Goal: Find specific page/section: Find specific page/section

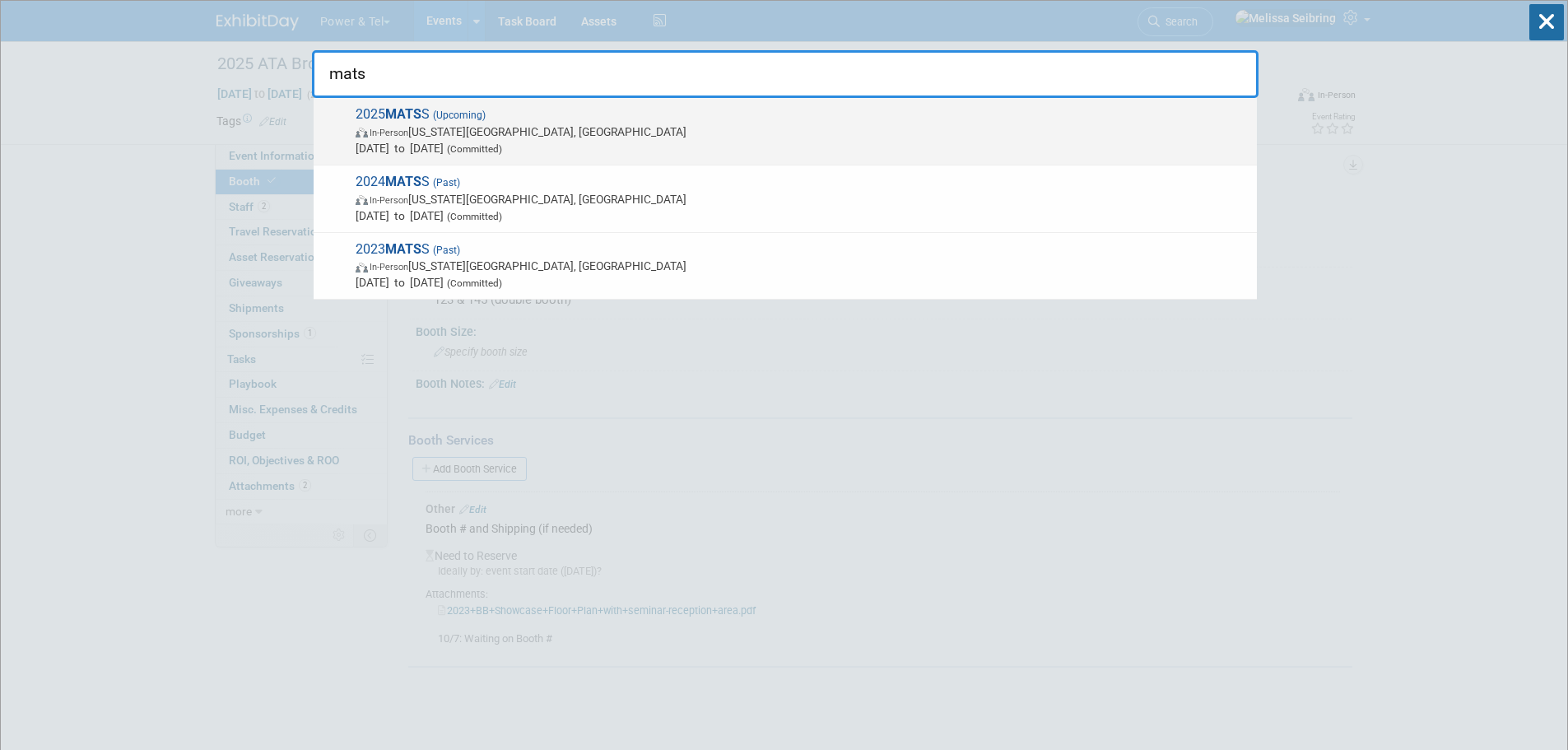
type input "mats"
click at [385, 109] on span "2025 MATS S (Upcoming) In-Person Kansas City, MO Oct 13, 2025 to Oct 15, 2025 (…" at bounding box center [799, 132] width 898 height 50
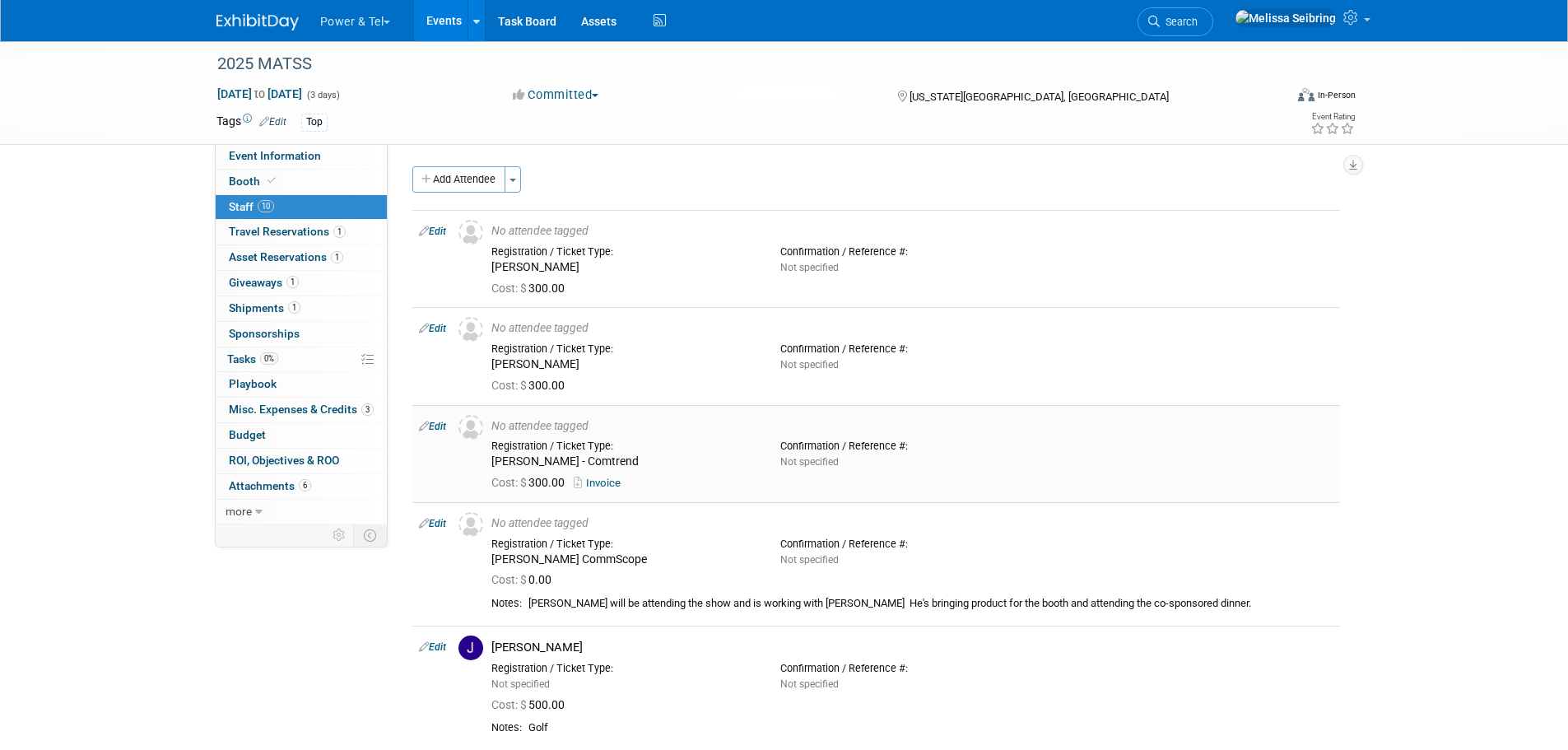
click at [600, 484] on link "Invoice" at bounding box center [600, 482] width 54 height 13
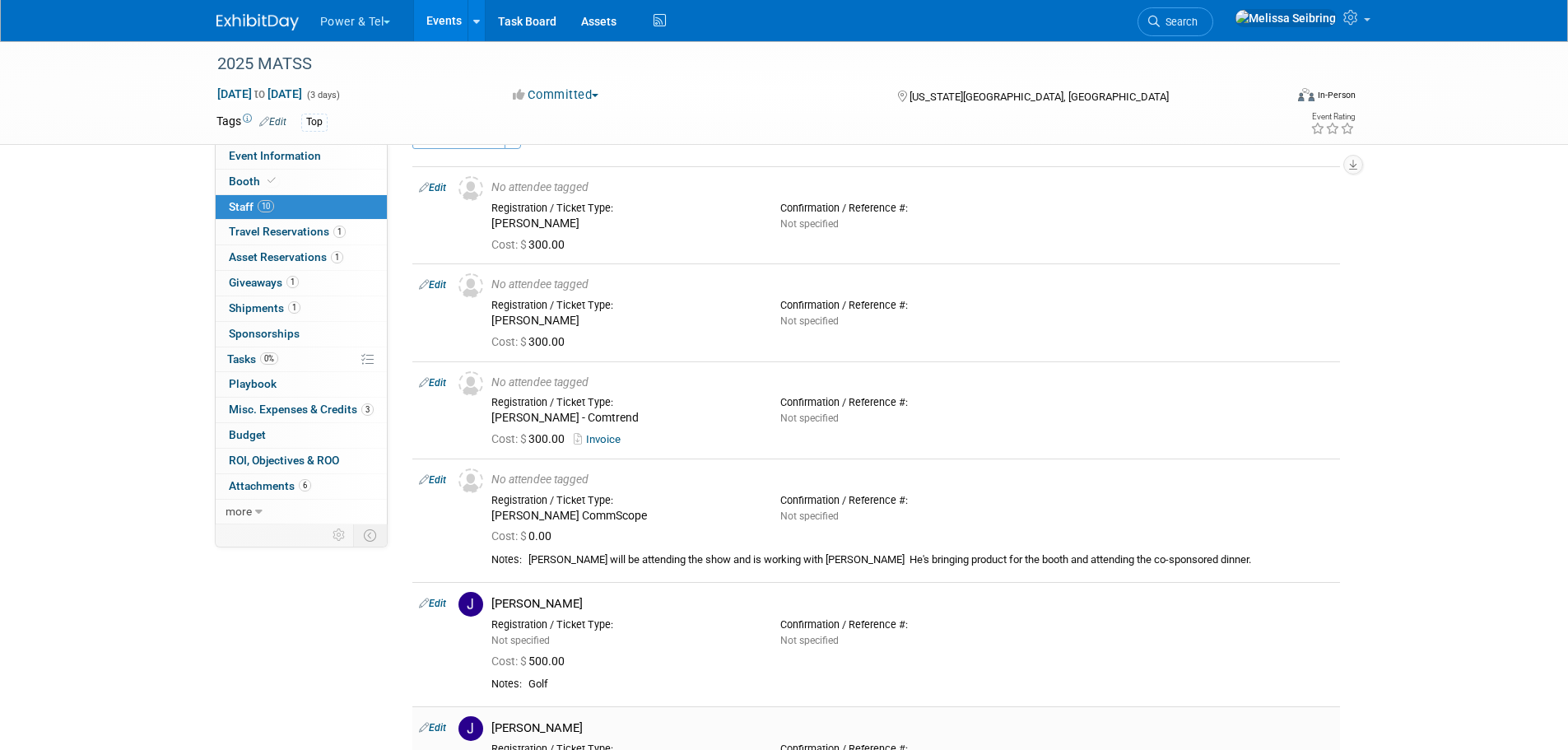
scroll to position [82, 0]
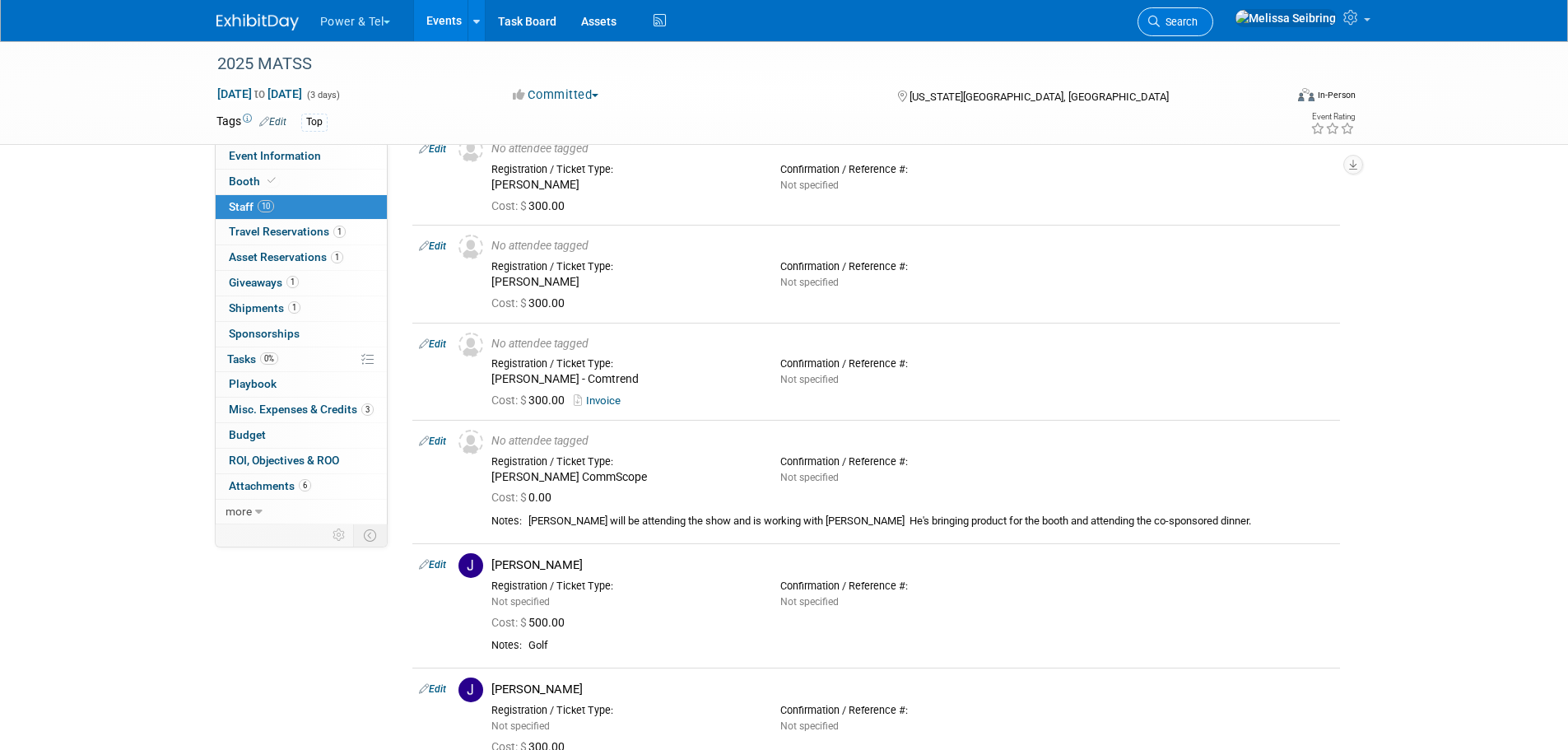
click at [1160, 22] on icon at bounding box center [1154, 22] width 12 height 12
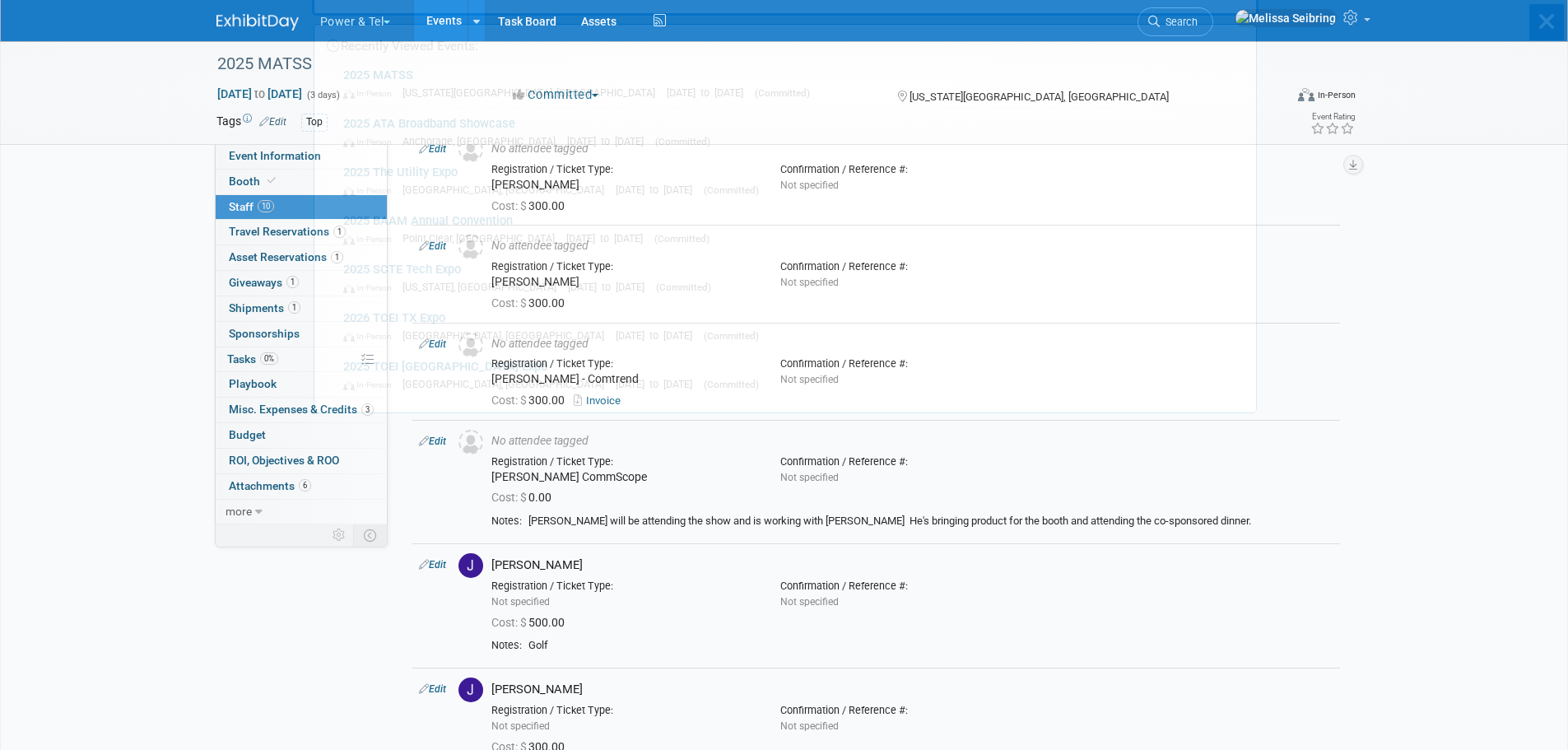
scroll to position [0, 0]
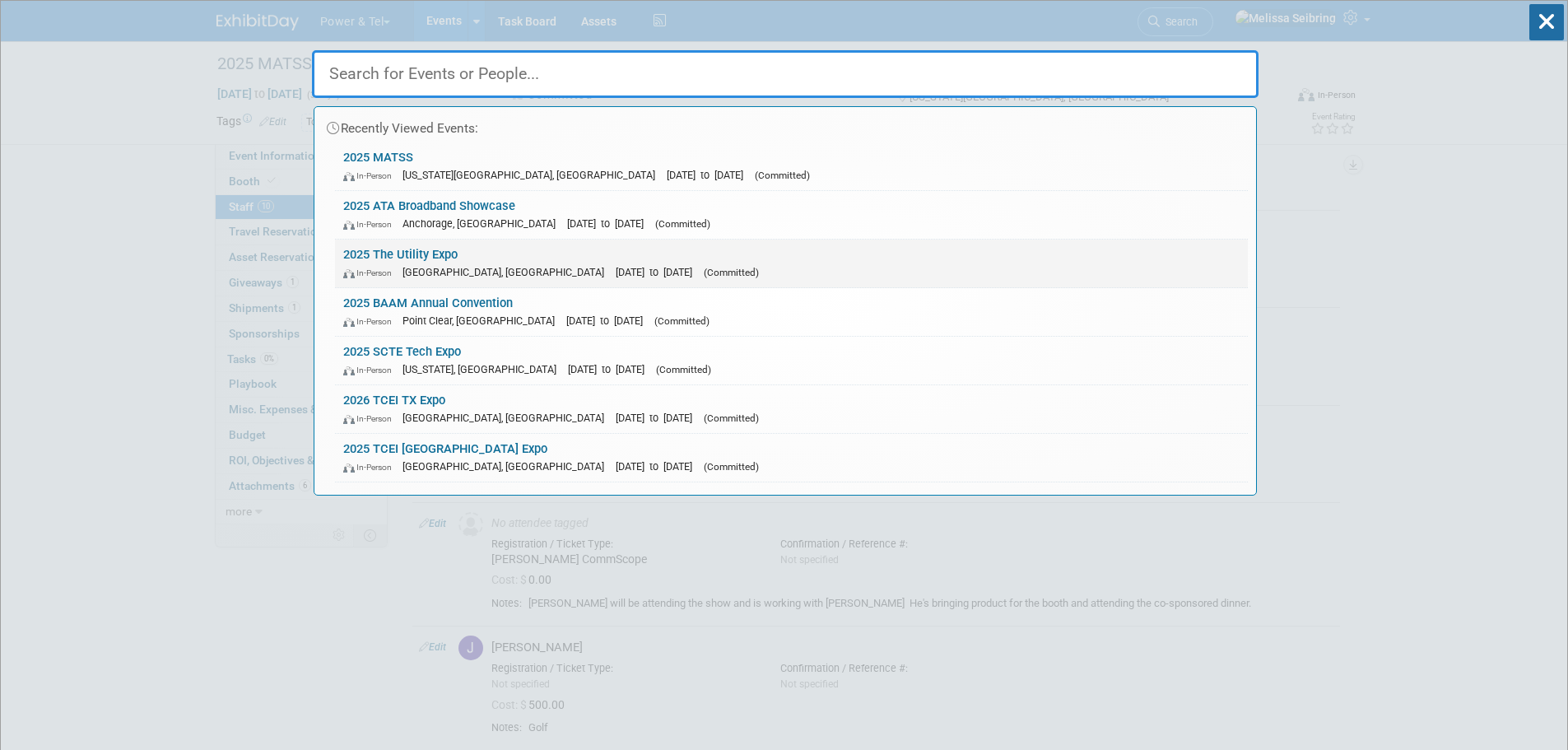
click at [408, 256] on link "2025 The Utility Expo In-Person [GEOGRAPHIC_DATA], [GEOGRAPHIC_DATA] [DATE] to …" at bounding box center [791, 263] width 912 height 48
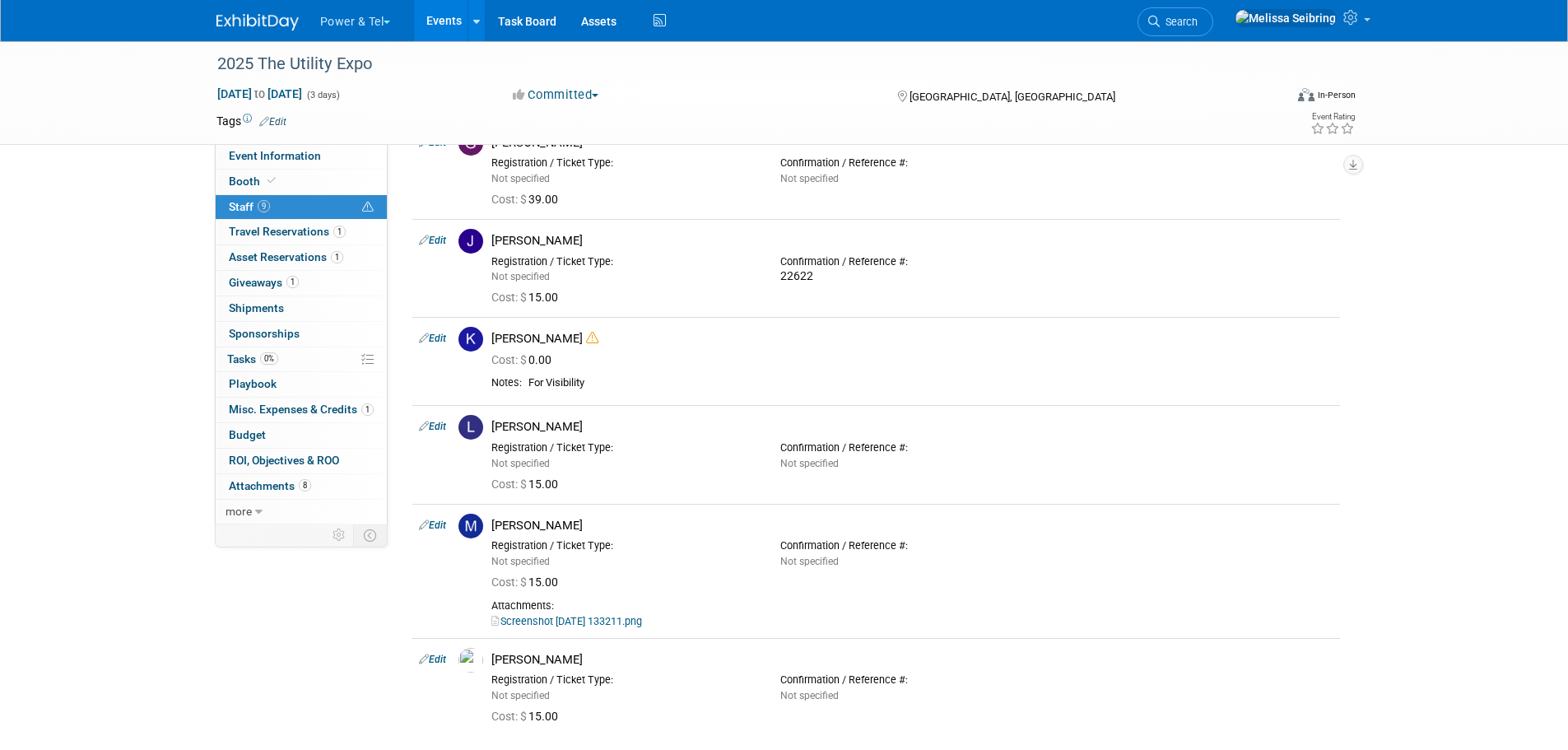
scroll to position [412, 0]
